Goal: Share content

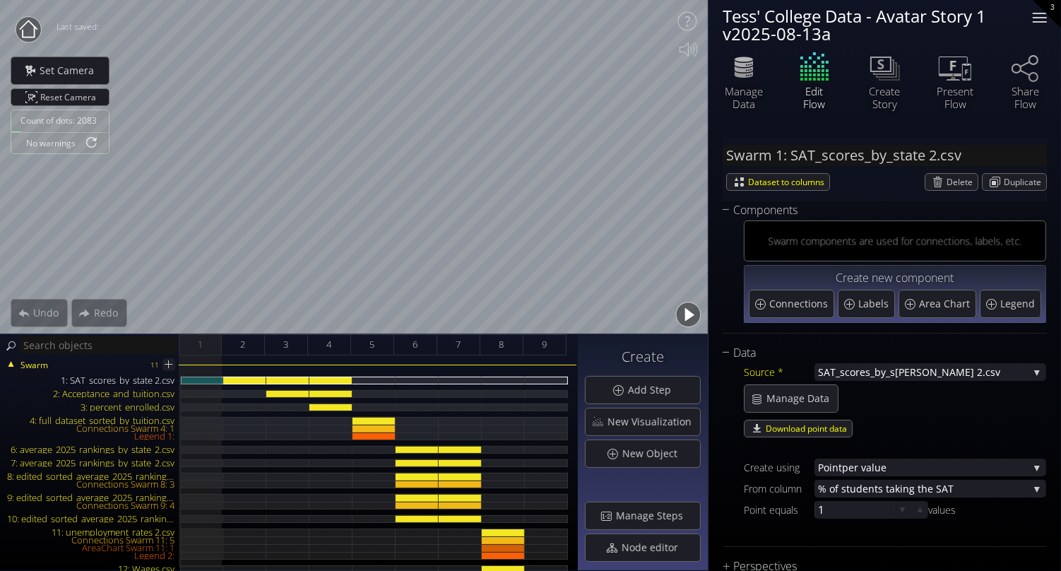
click at [1044, 18] on div at bounding box center [1040, 17] width 14 height 1
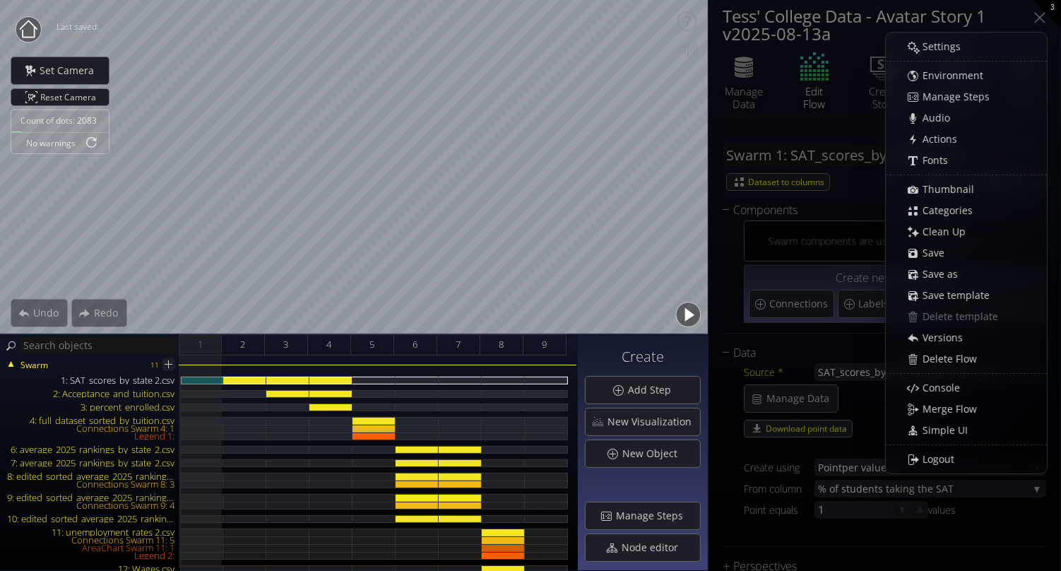
click at [880, 23] on div "Tess' College Data - Avatar Story 1 v2025-08-13a" at bounding box center [869, 24] width 292 height 35
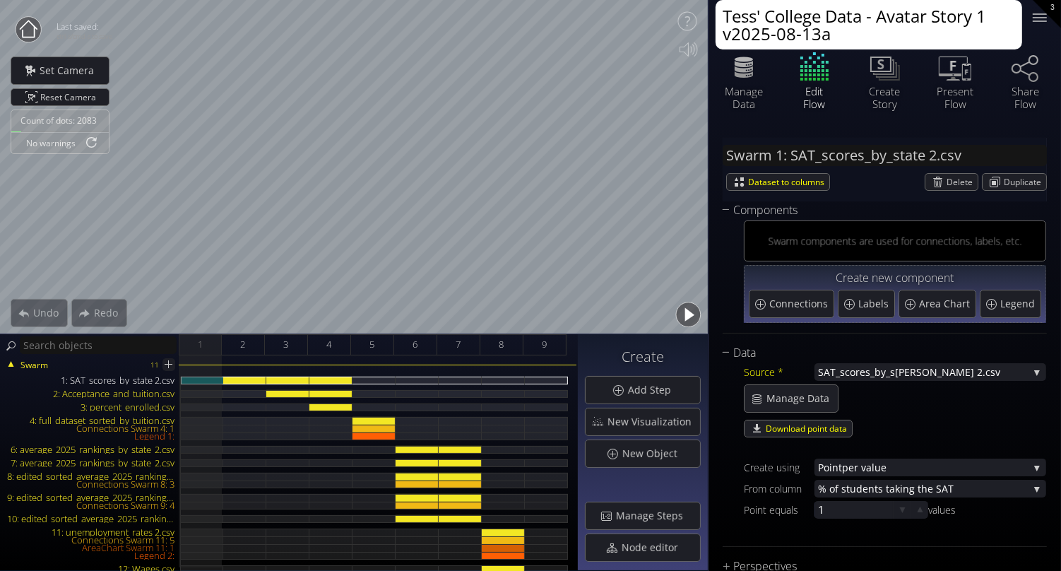
click at [889, 42] on textarea "Tess' College Data - Avatar Story 1 v2025-08-13a" at bounding box center [869, 24] width 307 height 49
drag, startPoint x: 978, startPoint y: 22, endPoint x: 991, endPoint y: 37, distance: 20.1
click at [991, 37] on textarea "Tess' College Data - Avatar Story 1 v2025-08-13a" at bounding box center [869, 24] width 307 height 49
type textarea "Tess' College Data - Avatar Story 2"
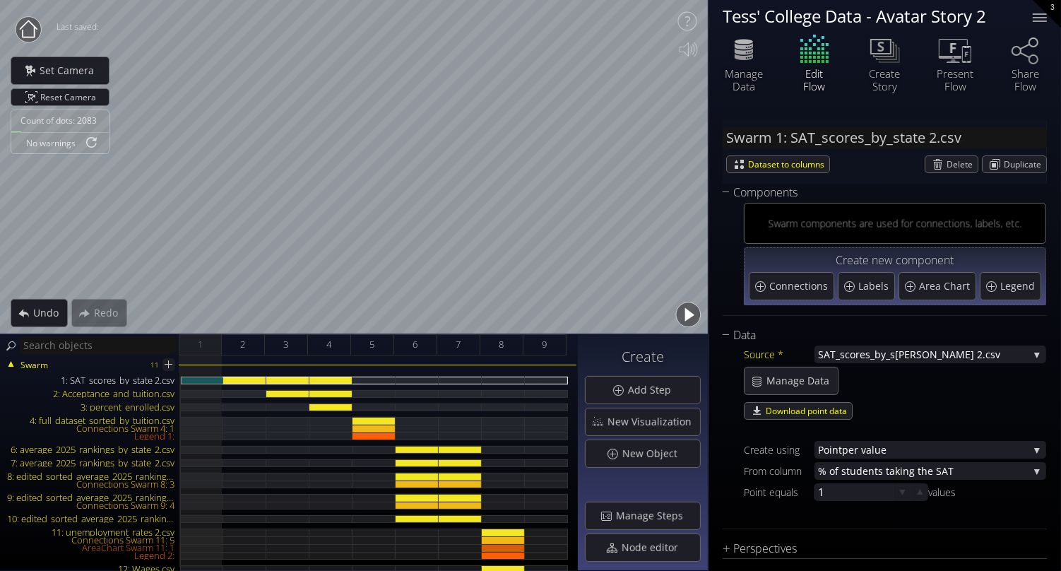
click at [28, 31] on circle at bounding box center [28, 29] width 25 height 25
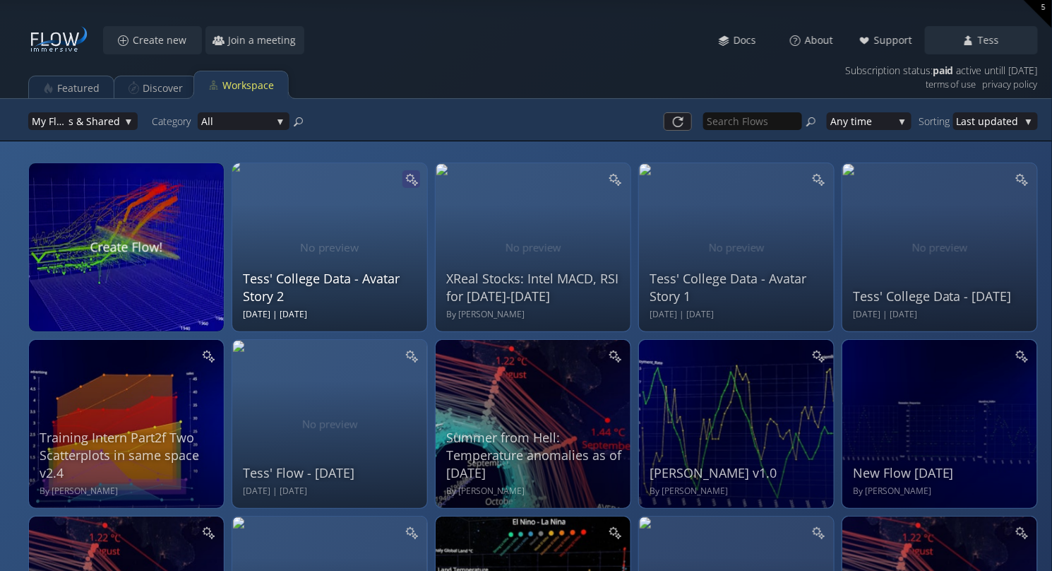
click at [411, 173] on icon at bounding box center [411, 178] width 13 height 13
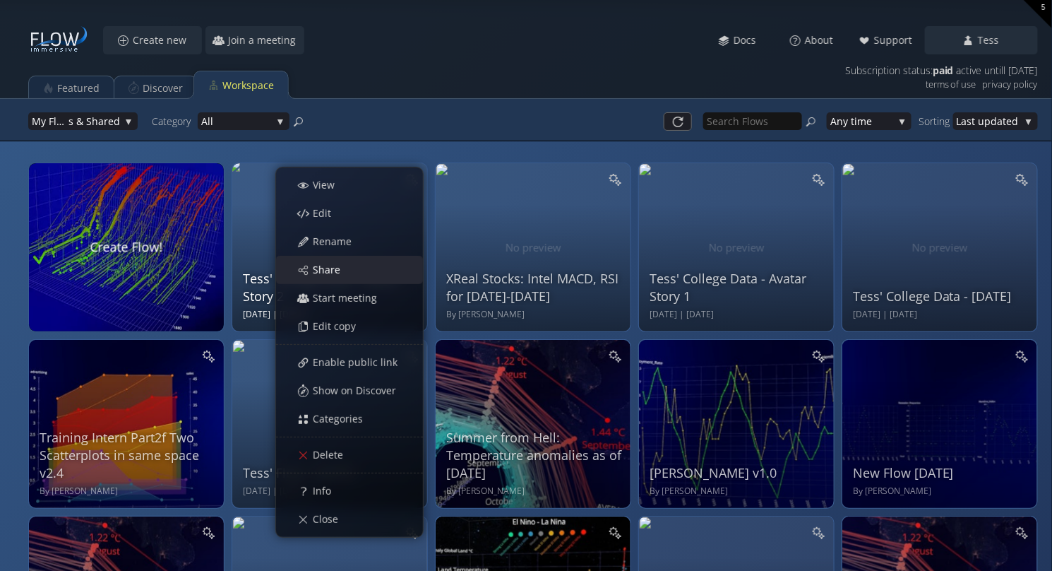
click at [368, 268] on div "Share" at bounding box center [356, 269] width 131 height 27
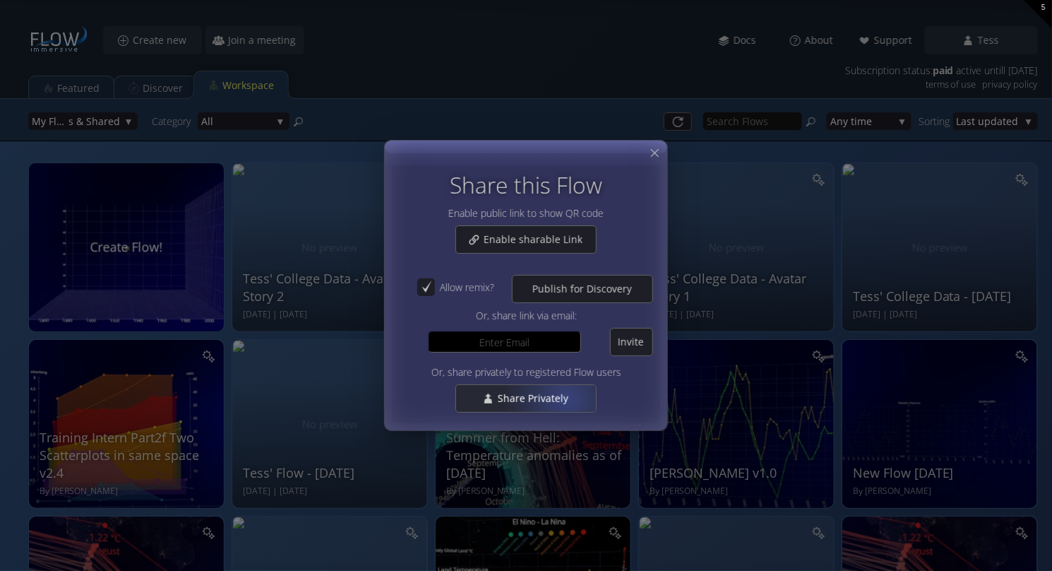
click at [565, 401] on span "Share Privately" at bounding box center [537, 398] width 80 height 14
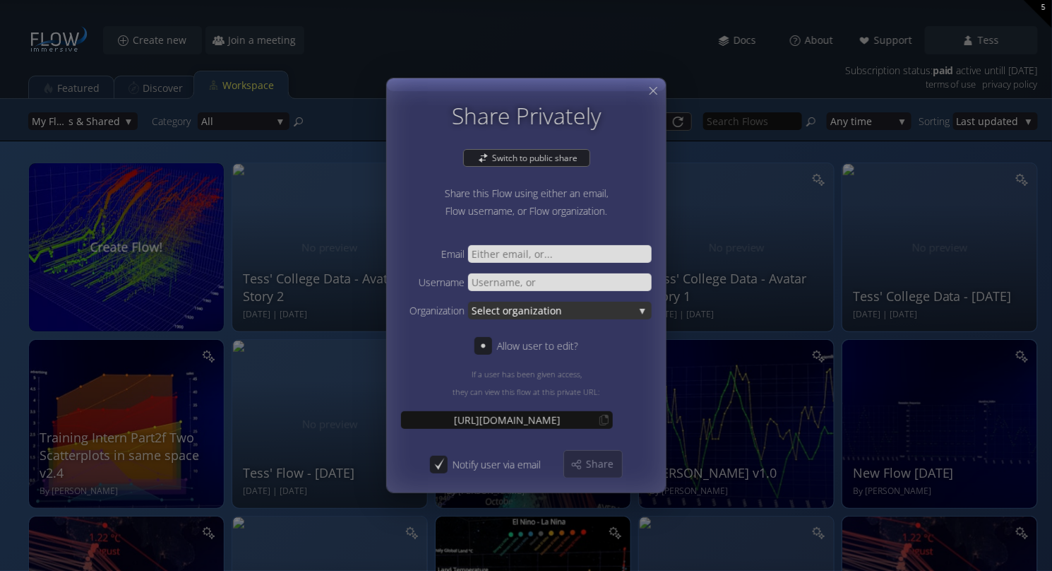
click at [560, 302] on span "ganization" at bounding box center [573, 311] width 121 height 18
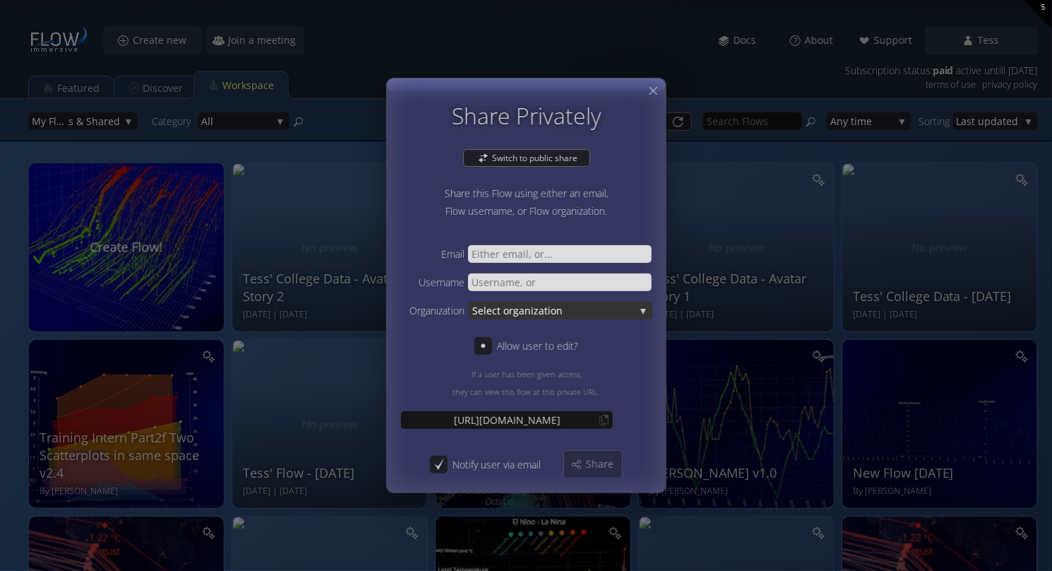
click at [560, 314] on span "ganization" at bounding box center [574, 311] width 121 height 18
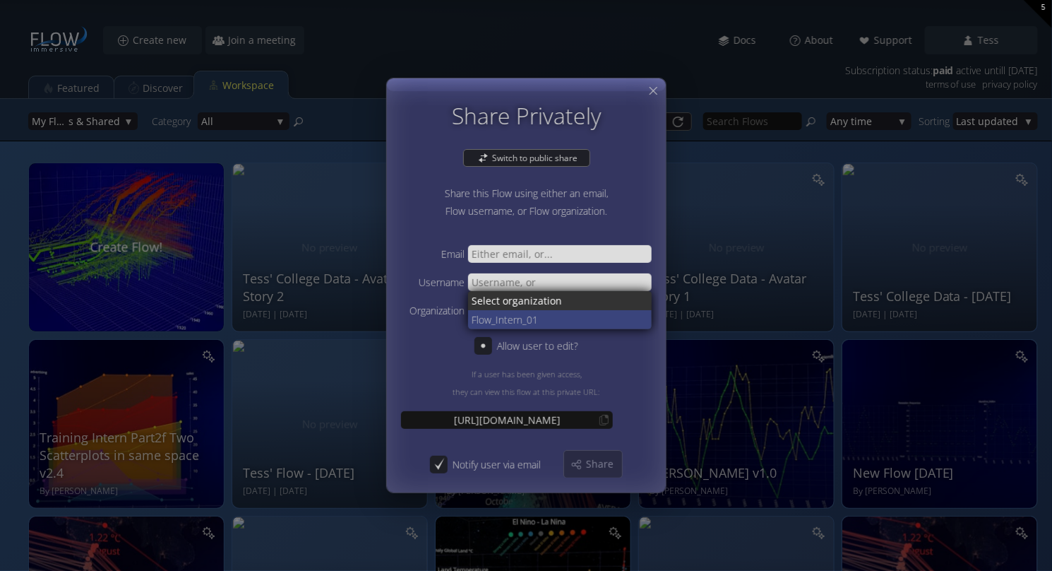
click at [552, 322] on span "_Intern_01" at bounding box center [567, 319] width 150 height 19
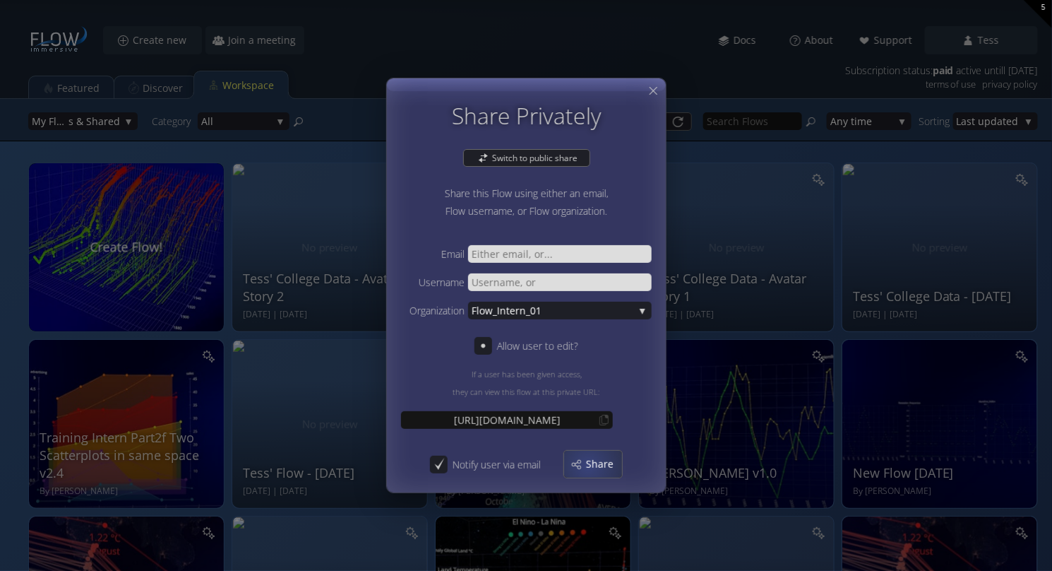
click at [589, 465] on span "Share" at bounding box center [604, 464] width 37 height 14
